Goal: Information Seeking & Learning: Learn about a topic

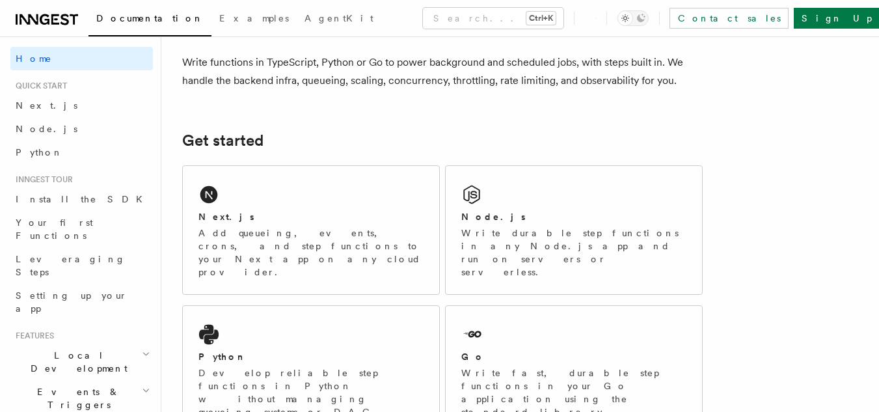
scroll to position [192, 0]
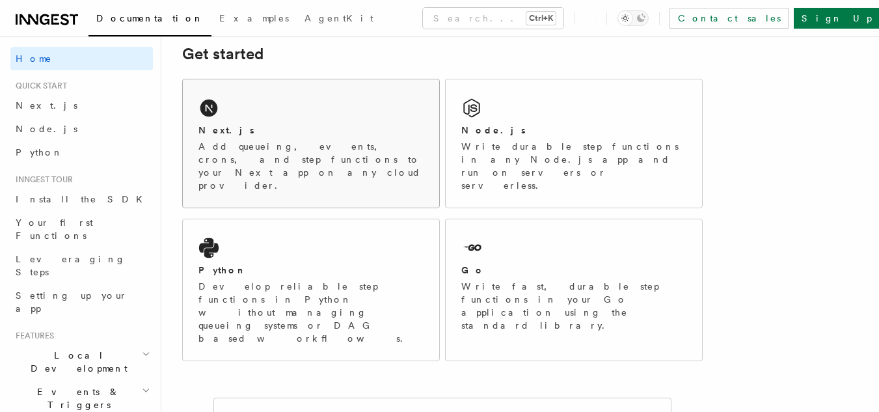
click at [277, 142] on p "Add queueing, events, crons, and step functions to your Next app on any cloud p…" at bounding box center [310, 166] width 225 height 52
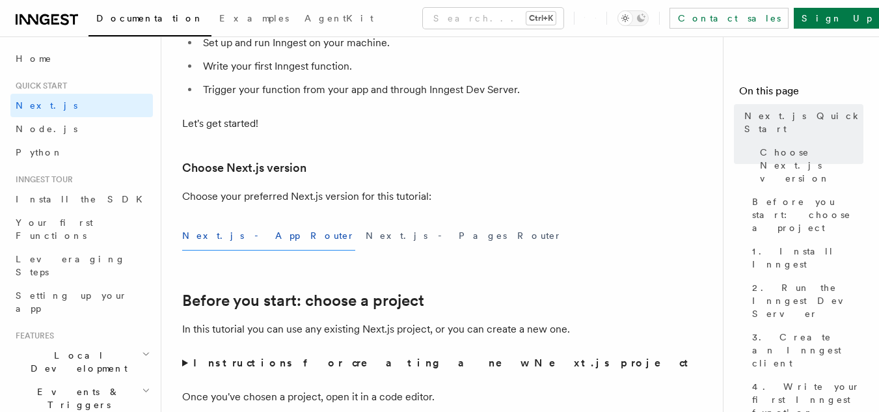
scroll to position [293, 0]
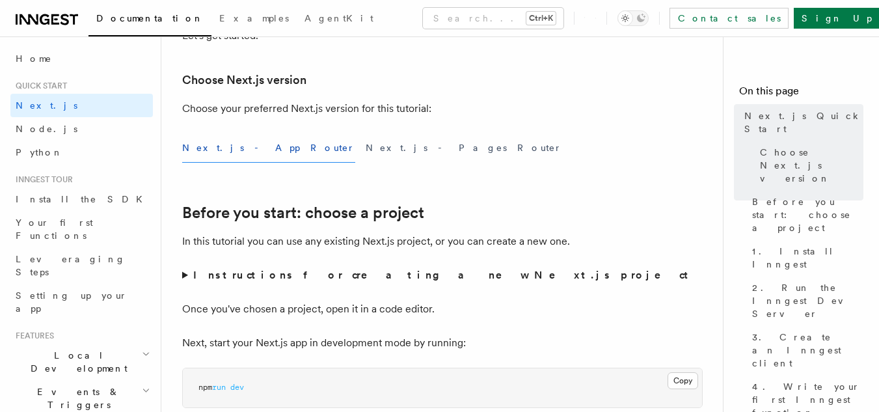
drag, startPoint x: 888, startPoint y: 26, endPoint x: 888, endPoint y: 41, distance: 15.0
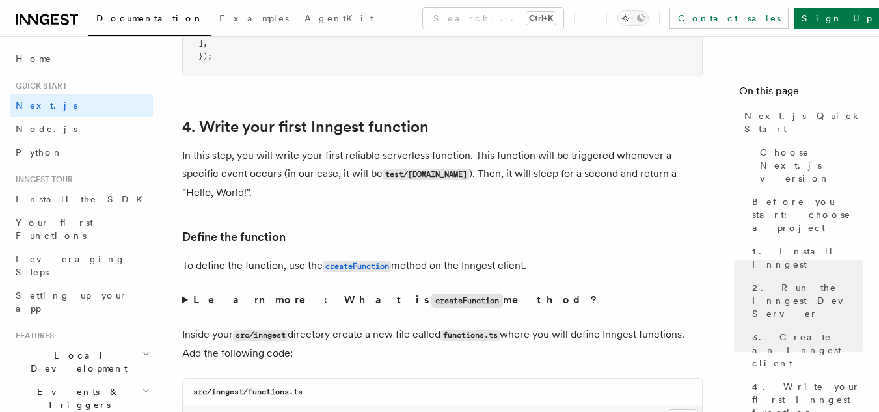
scroll to position [2037, 0]
click at [219, 20] on span "Examples" at bounding box center [254, 18] width 70 height 10
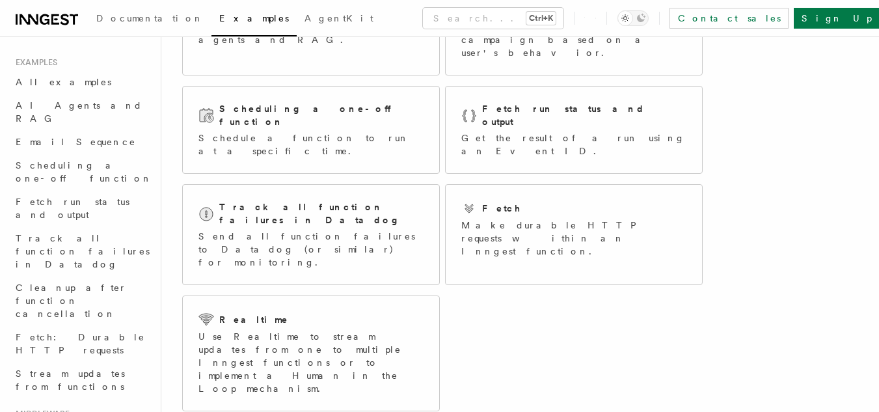
scroll to position [163, 0]
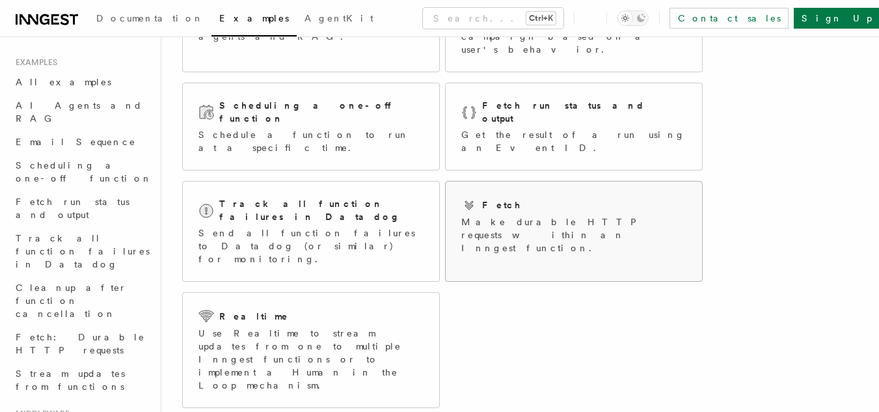
click at [503, 215] on p "Make durable HTTP requests within an Inngest function." at bounding box center [573, 234] width 225 height 39
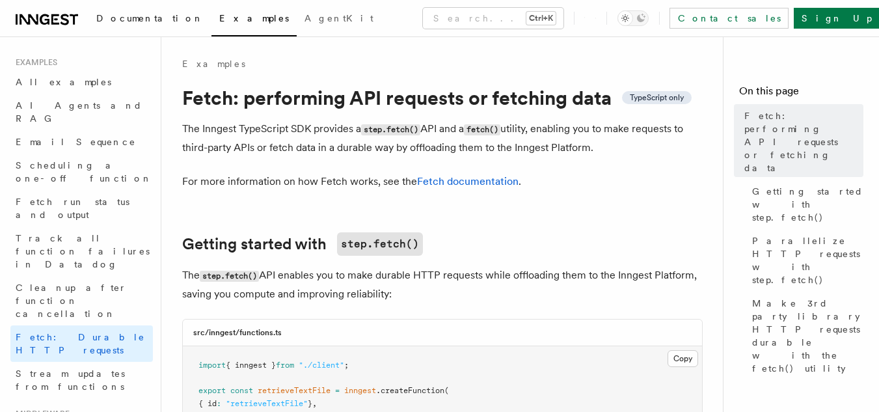
click at [117, 17] on span "Documentation" at bounding box center [149, 18] width 107 height 10
